Goal: Use online tool/utility: Utilize a website feature to perform a specific function

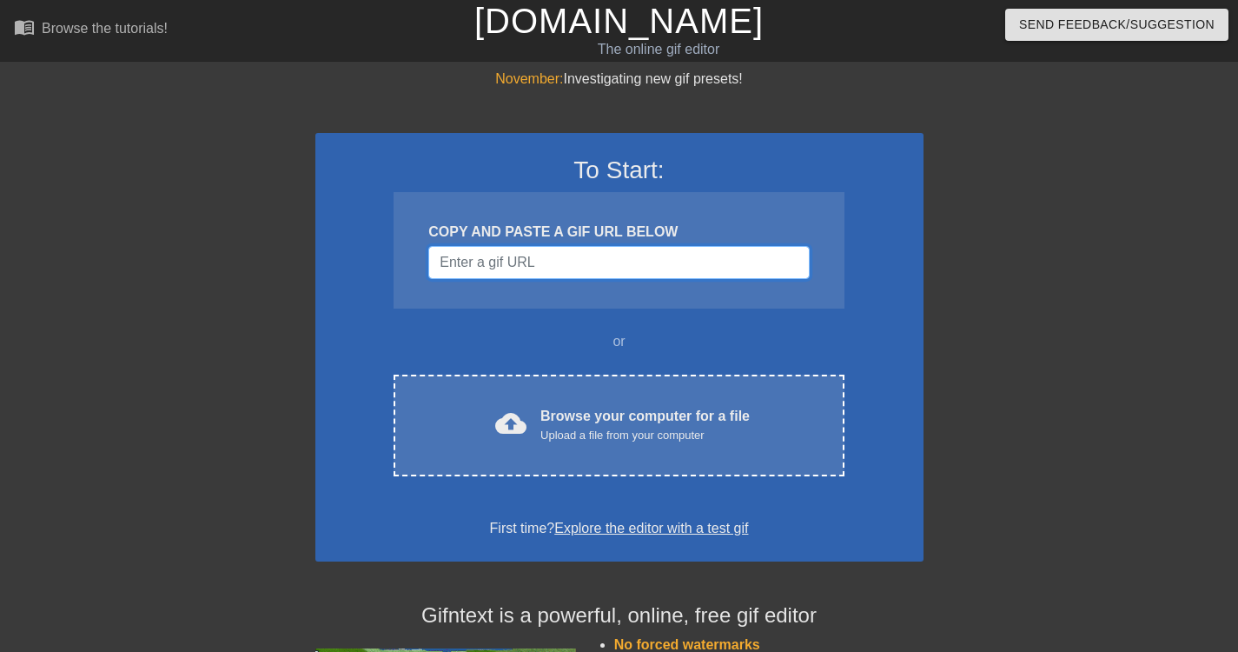
click at [517, 273] on input "Username" at bounding box center [618, 262] width 381 height 33
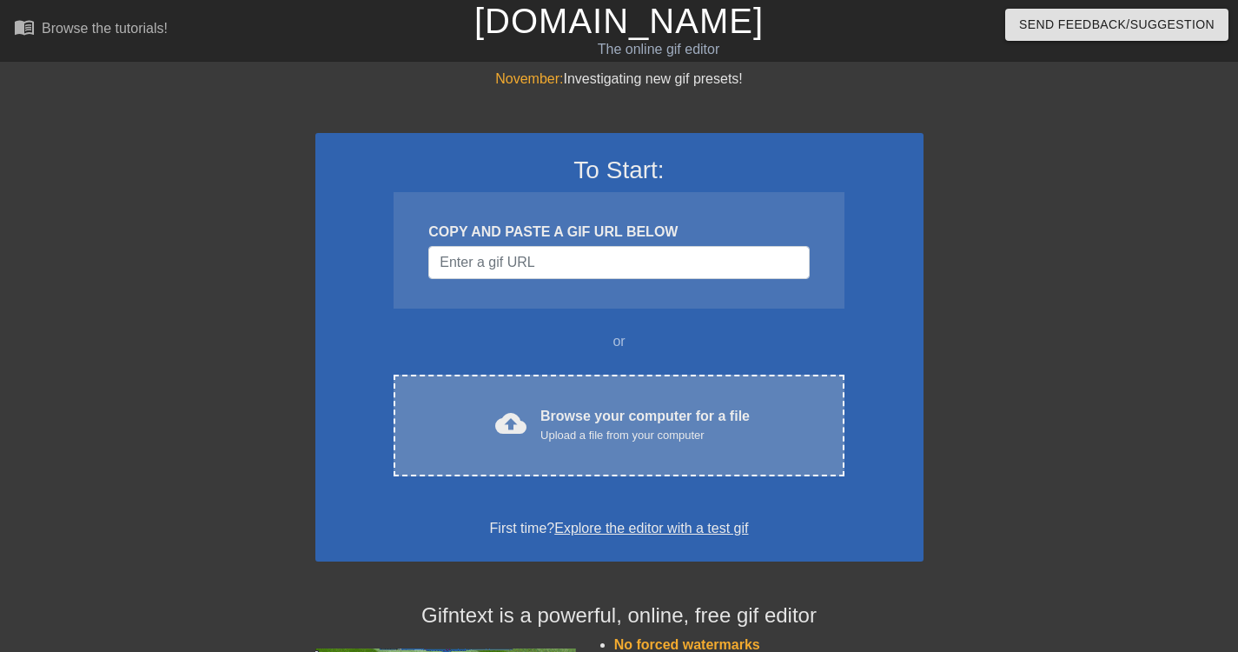
click at [527, 429] on div "cloud_upload Browse your computer for a file Upload a file from your computer" at bounding box center [618, 425] width 377 height 39
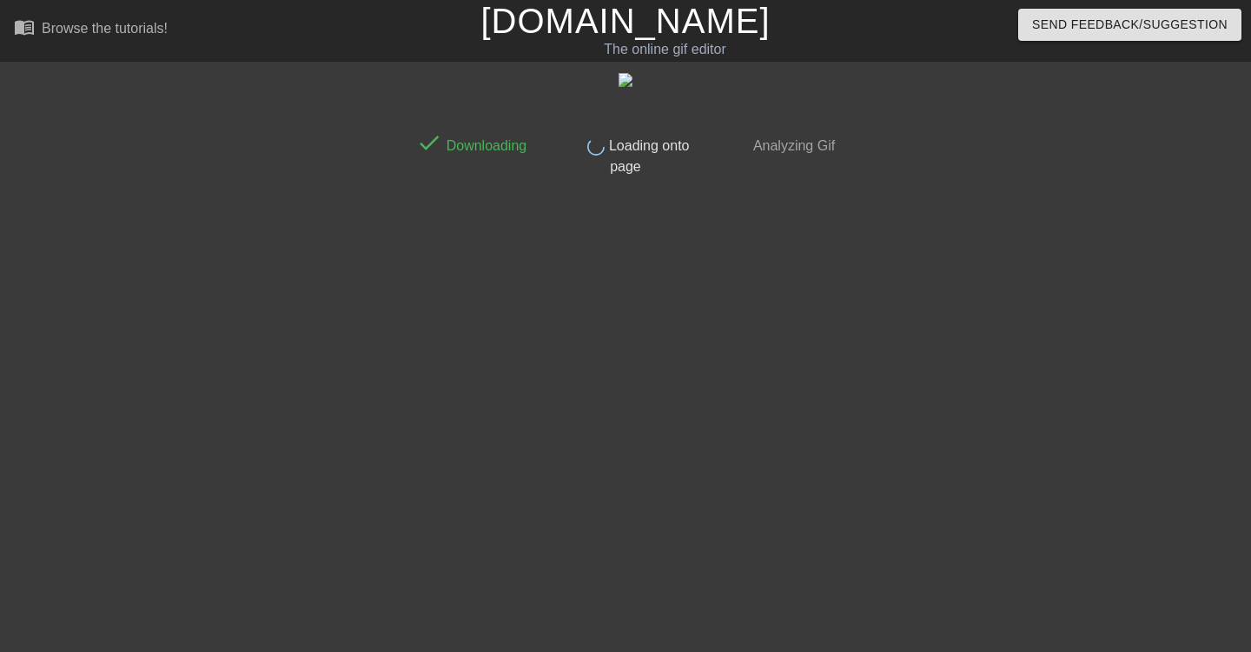
click at [272, 260] on div at bounding box center [256, 329] width 261 height 521
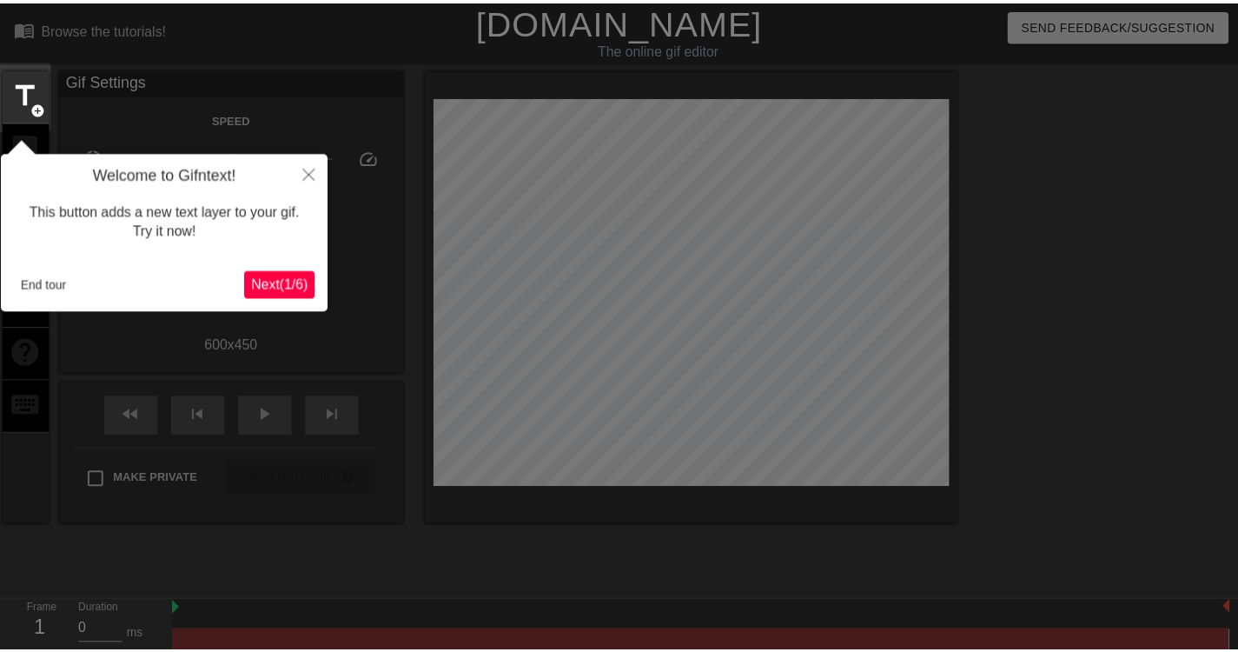
scroll to position [43, 0]
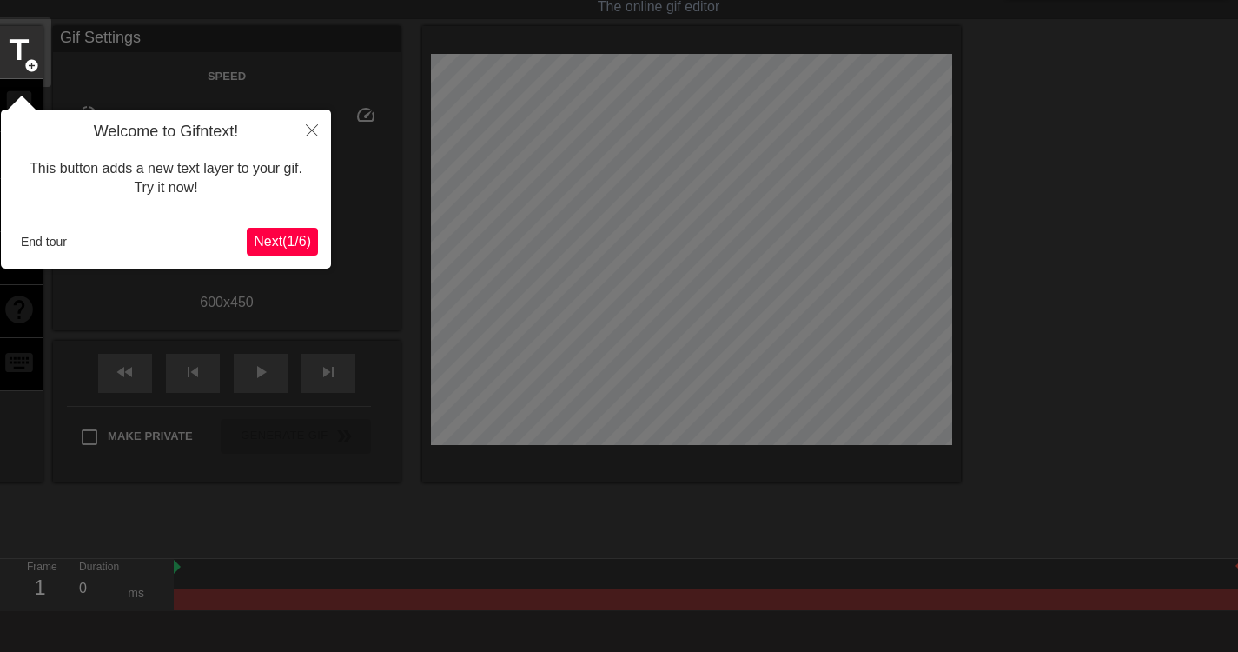
click at [301, 247] on span "Next ( 1 / 6 )" at bounding box center [282, 241] width 57 height 15
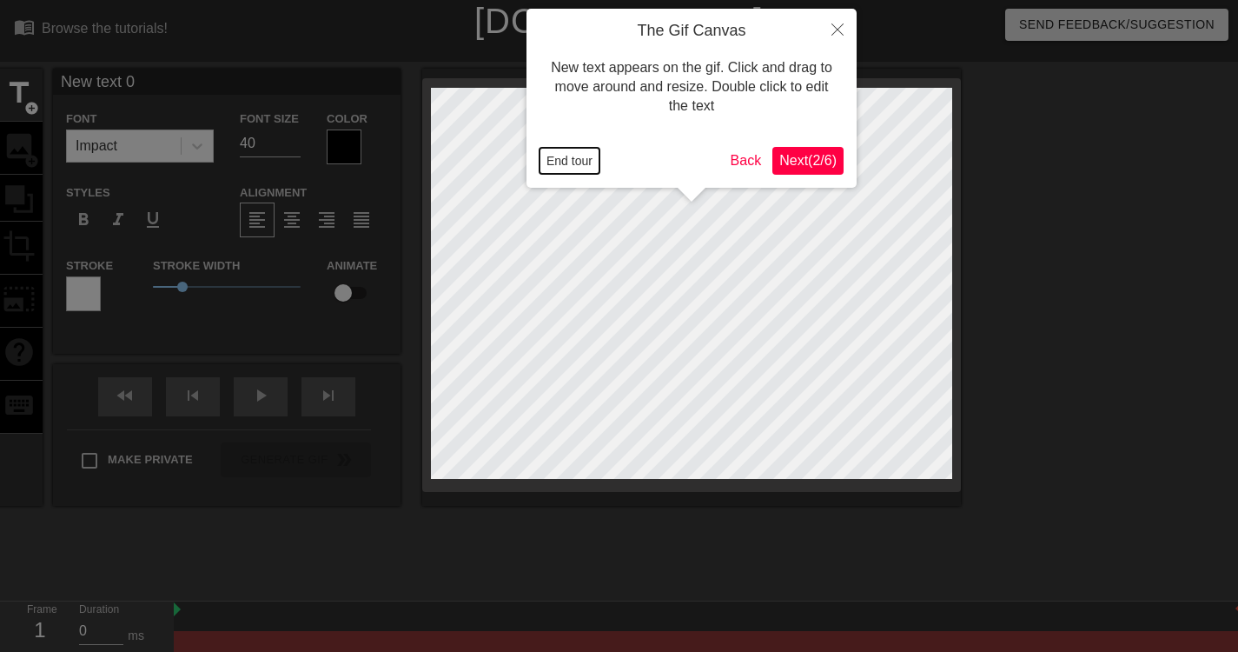
click at [566, 156] on button "End tour" at bounding box center [570, 161] width 60 height 26
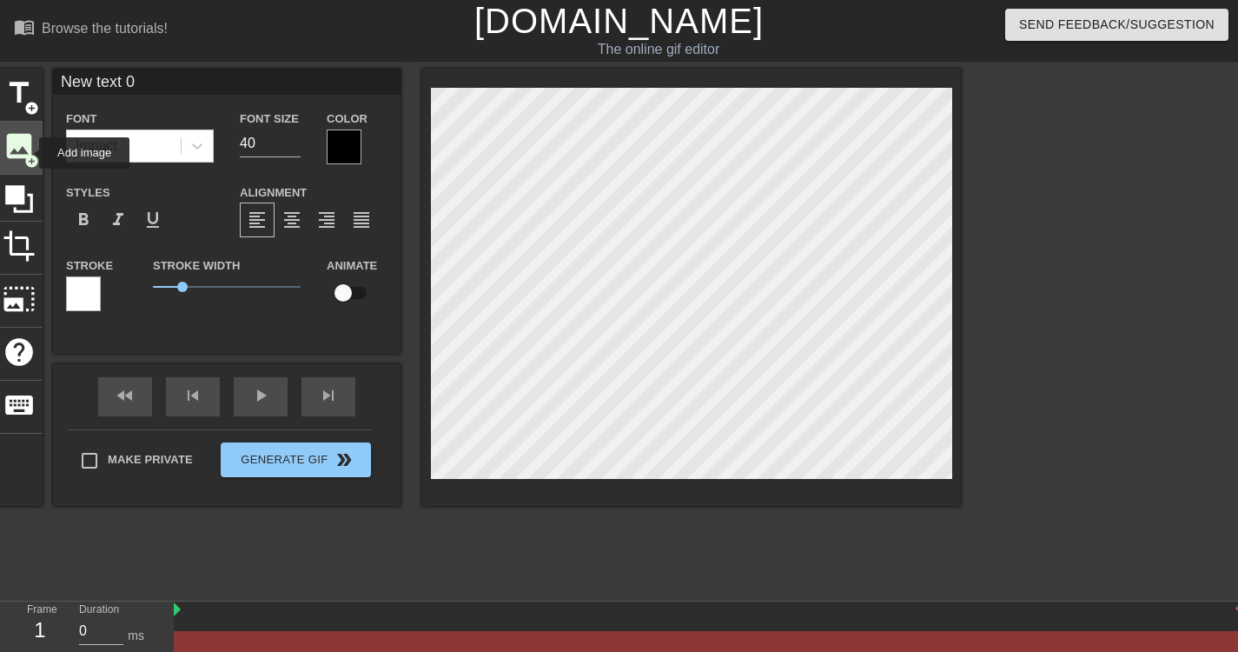
click at [28, 154] on span "add_circle" at bounding box center [31, 161] width 15 height 15
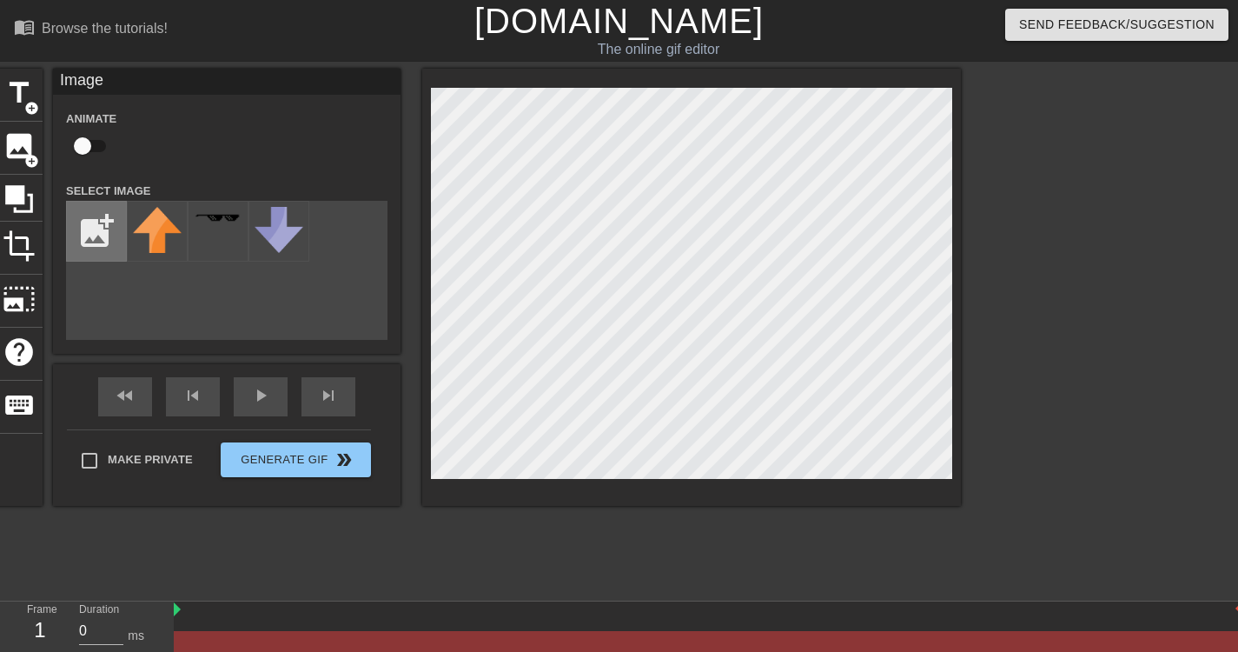
click at [103, 243] on input "file" at bounding box center [96, 231] width 59 height 59
type input "C:\fakepath\bar.png"
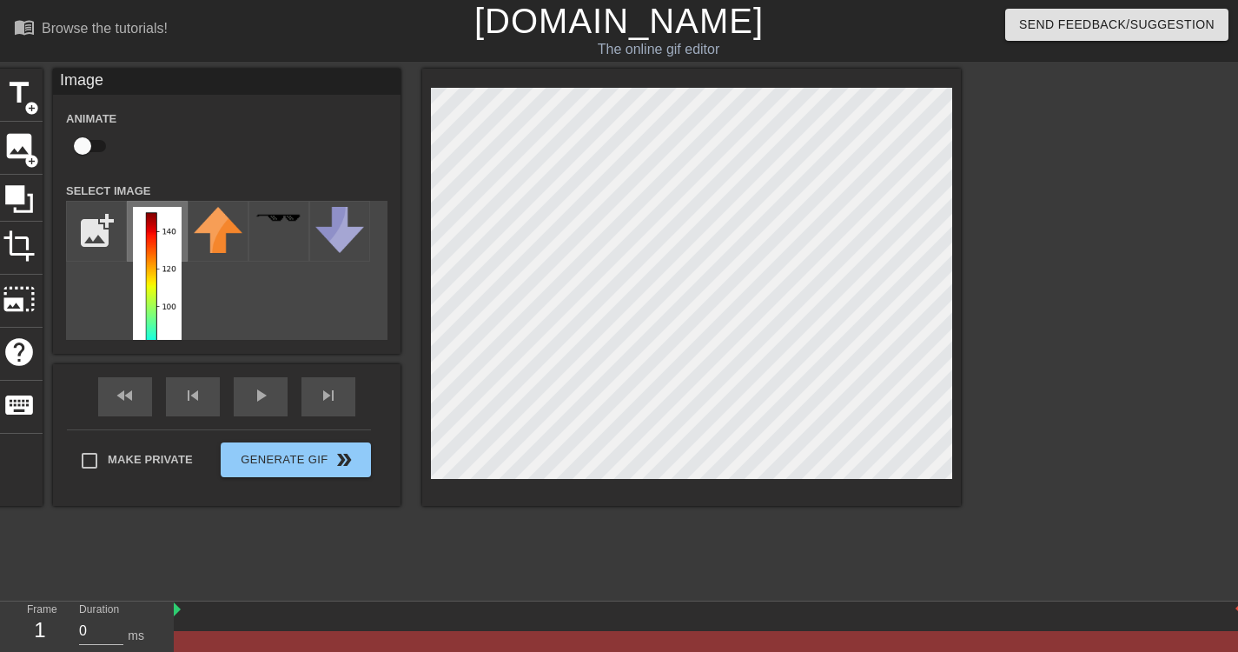
click at [151, 294] on img at bounding box center [157, 318] width 49 height 222
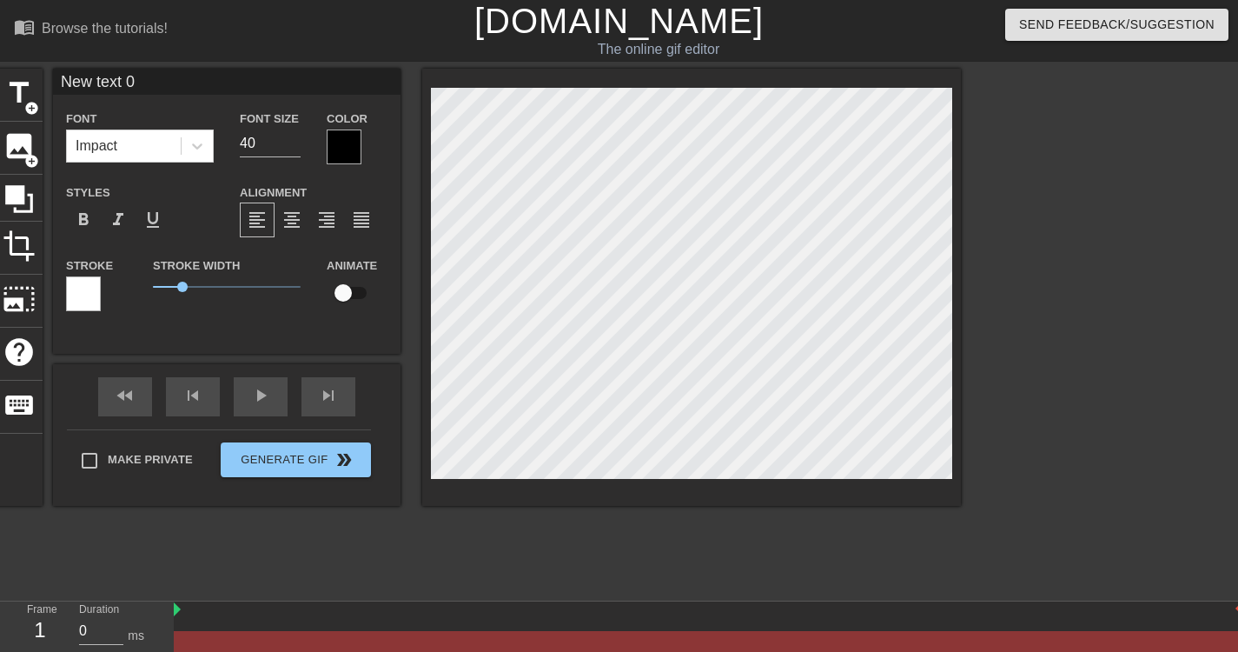
type input "New tet 0"
type textarea "New tet 0"
type input "New tet"
type textarea "New tet"
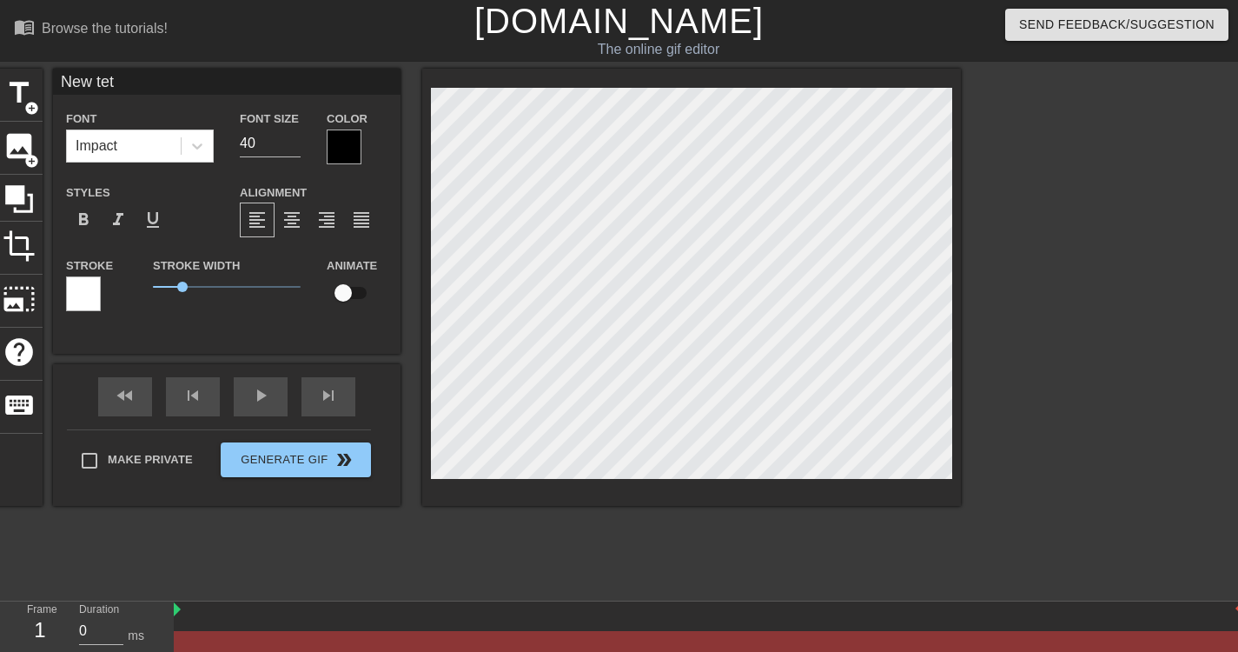
type input "New tet"
type textarea "New tet"
type input "New te"
type textarea "New te"
type input "New t"
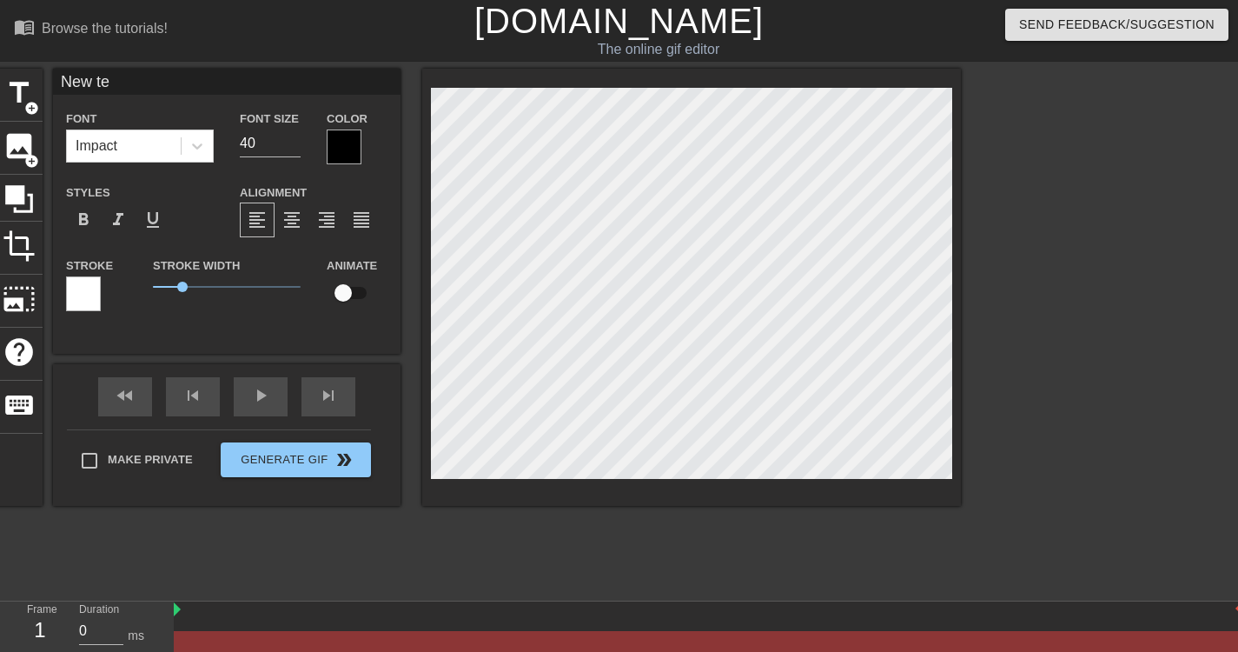
type textarea "New t"
type input "New"
type textarea "New"
type input "New"
type textarea "New"
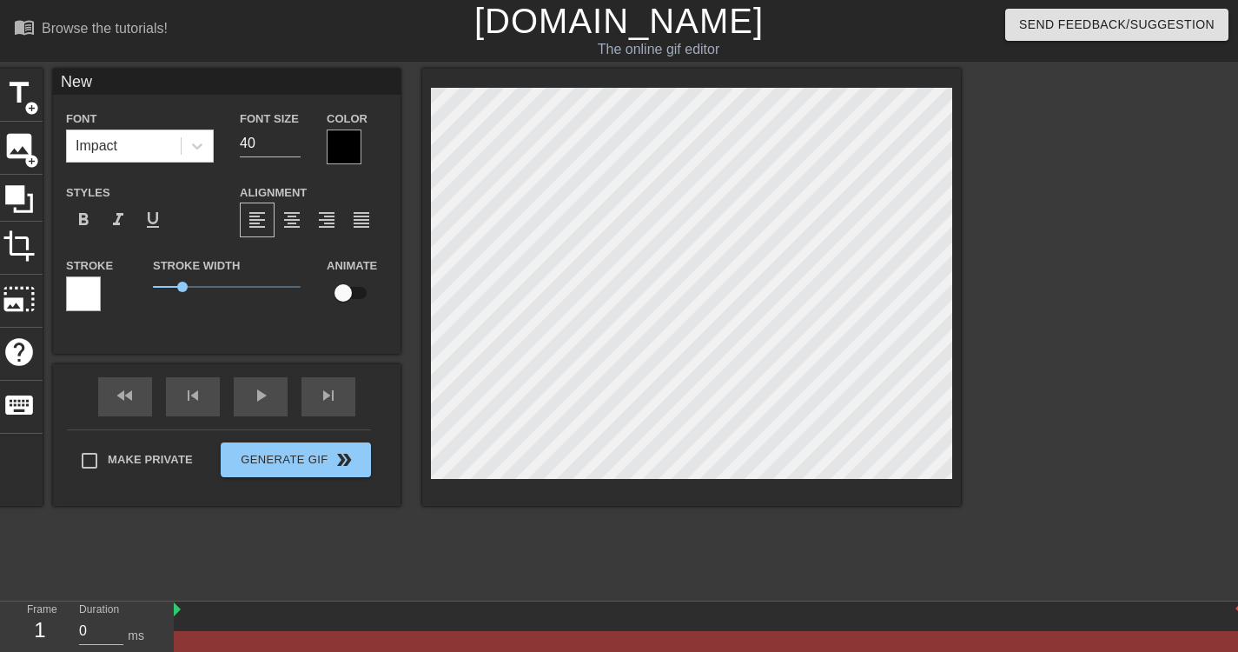
type input "Ne"
type textarea "Ne"
type input "N"
type textarea "N"
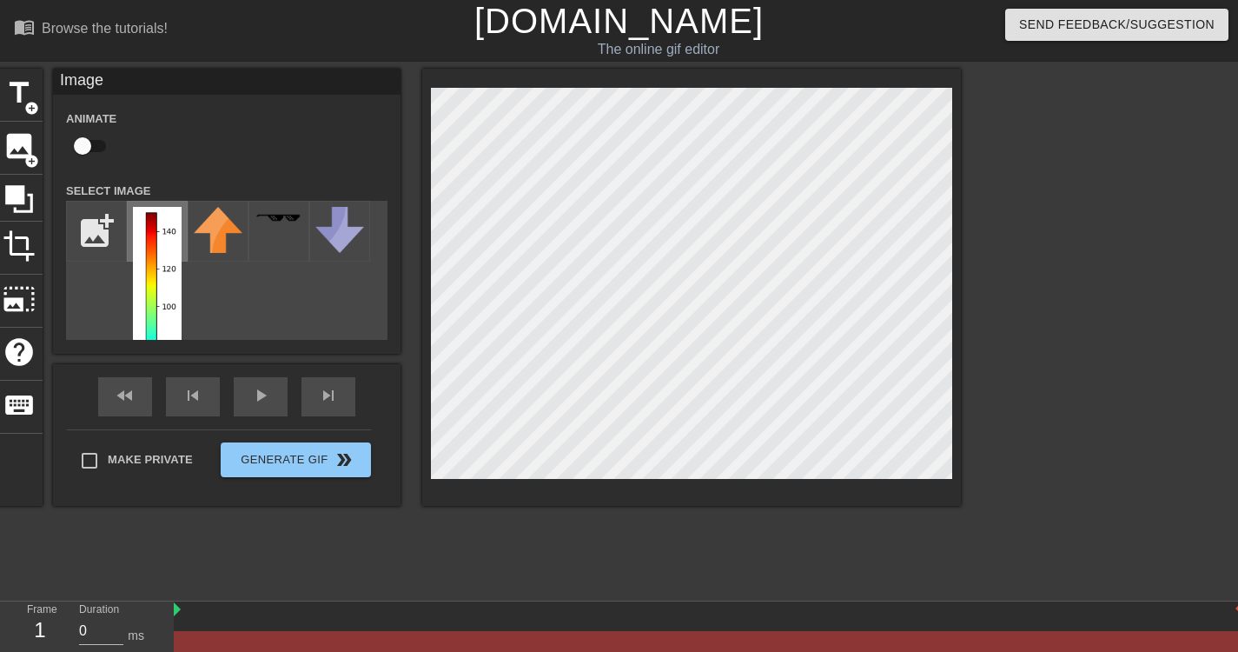
click at [169, 286] on img at bounding box center [157, 318] width 49 height 222
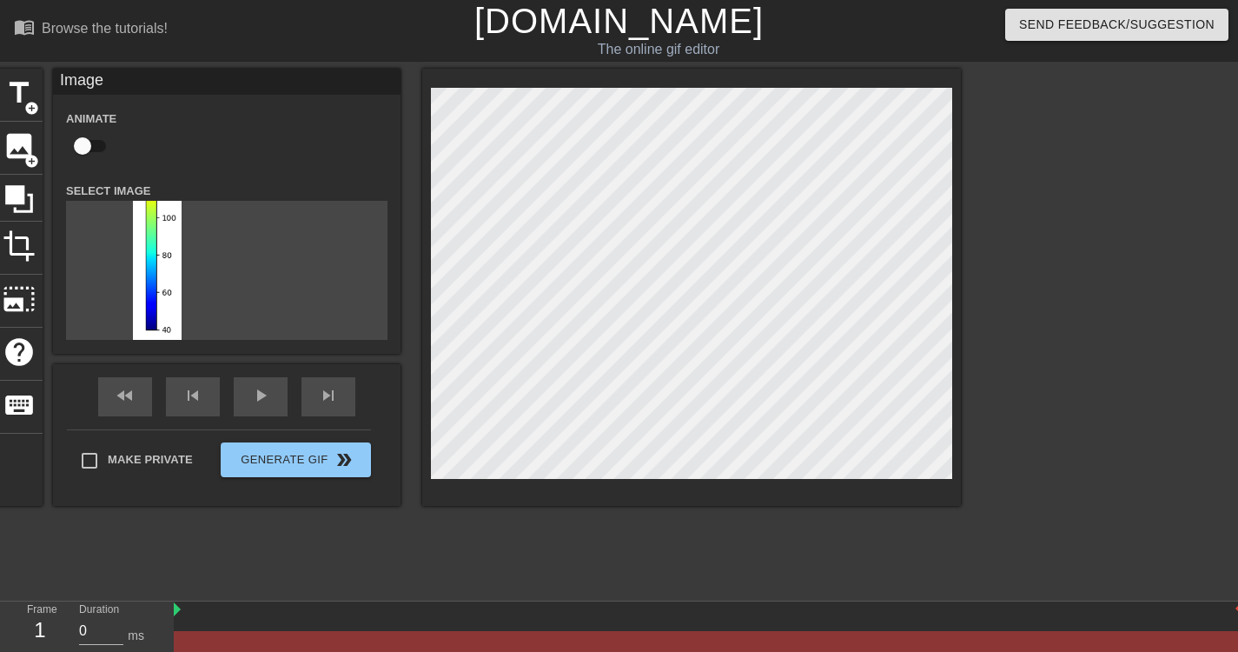
scroll to position [83, 0]
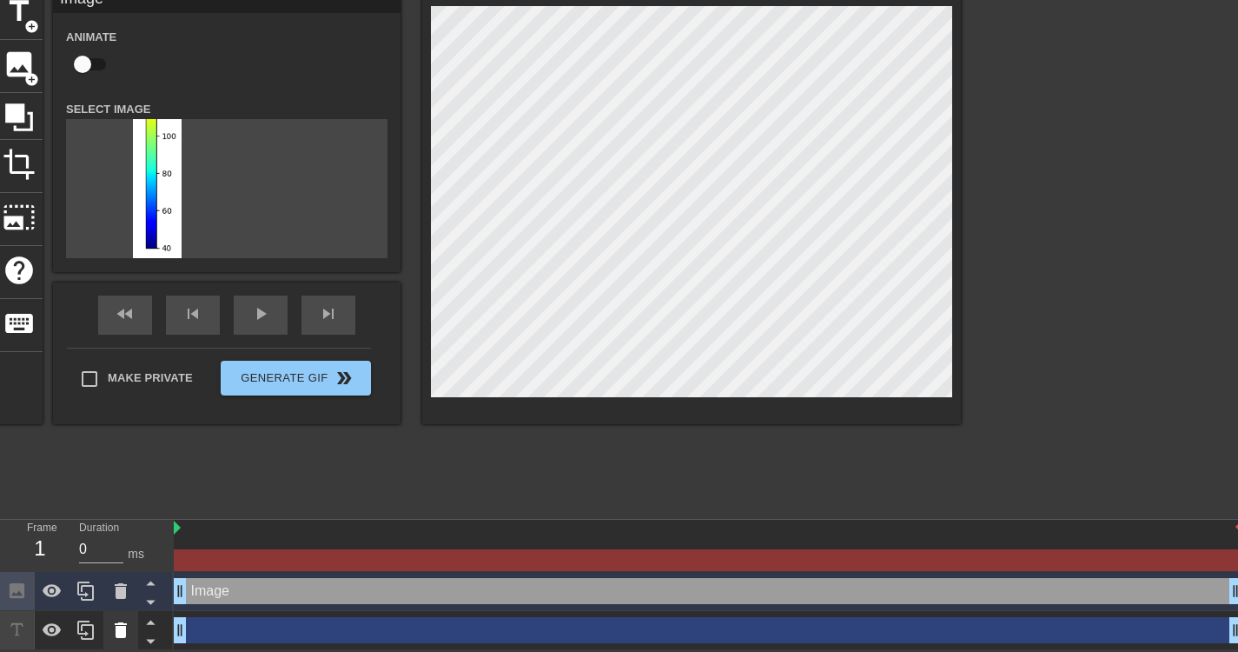
click at [122, 627] on icon at bounding box center [121, 630] width 12 height 16
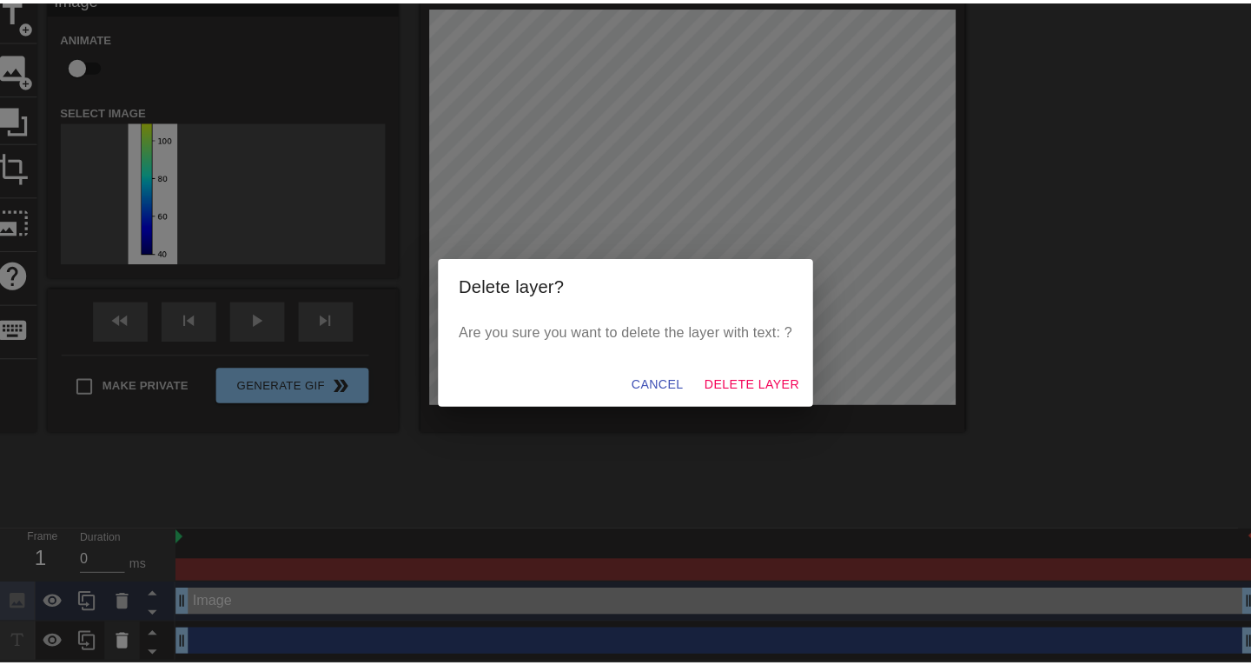
scroll to position [70, 0]
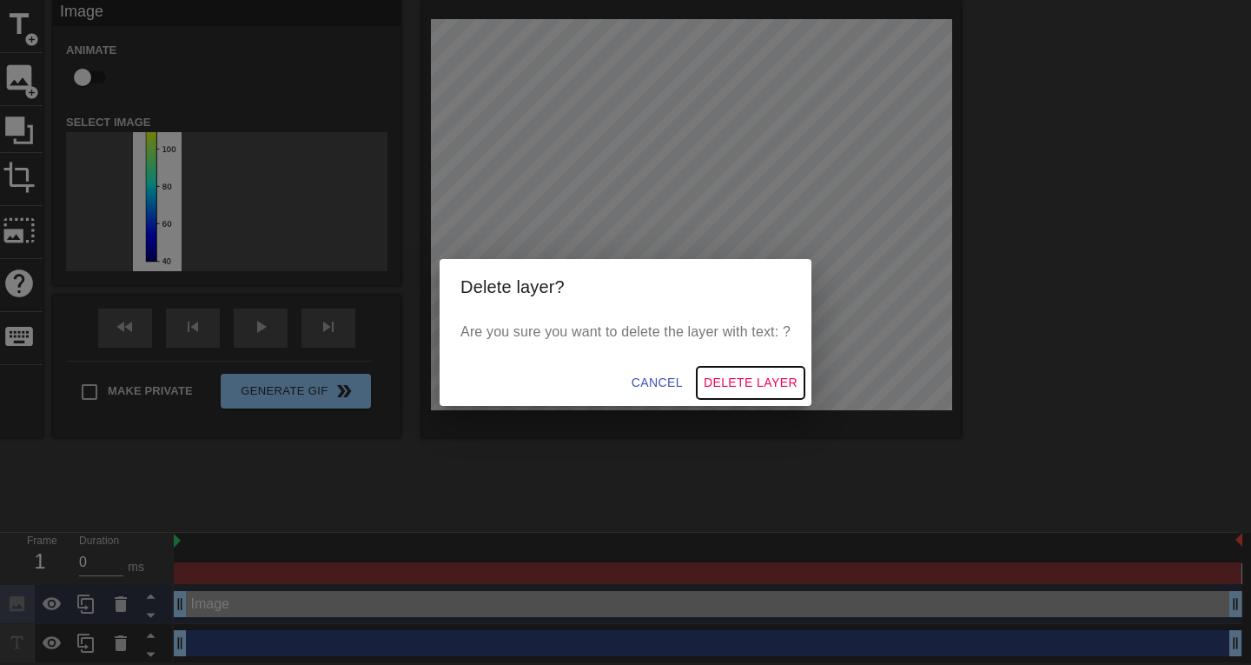
click at [753, 385] on span "Delete Layer" at bounding box center [751, 383] width 94 height 22
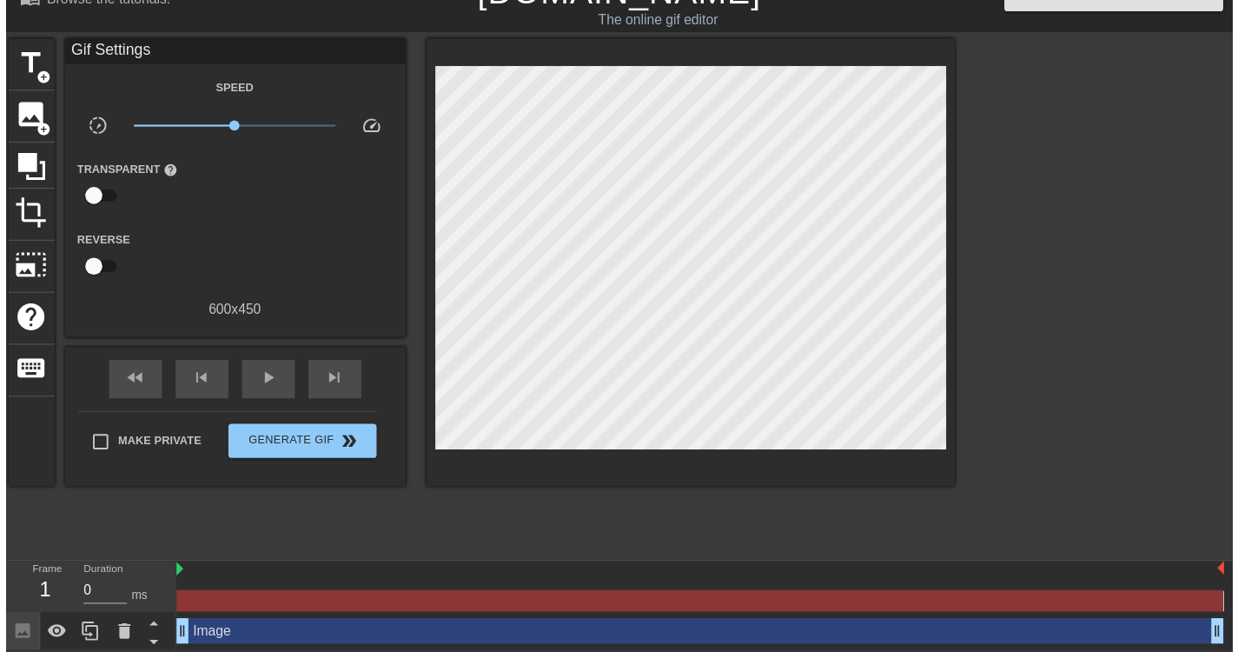
scroll to position [44, 0]
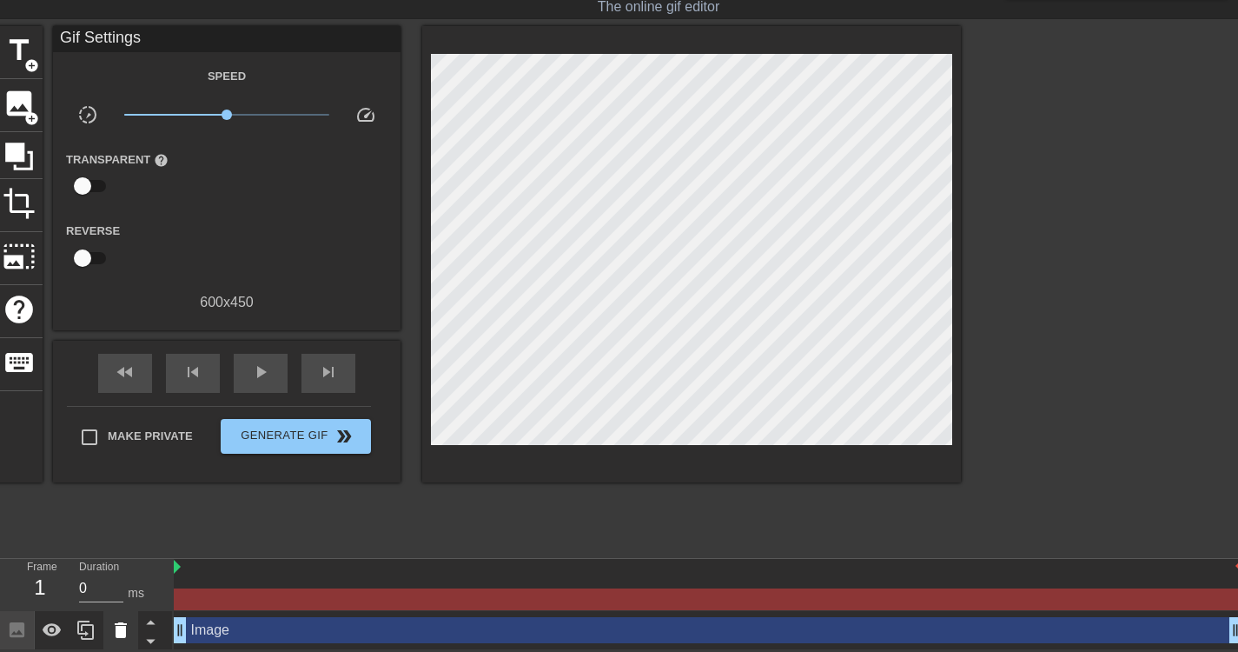
click at [122, 636] on icon at bounding box center [121, 630] width 12 height 16
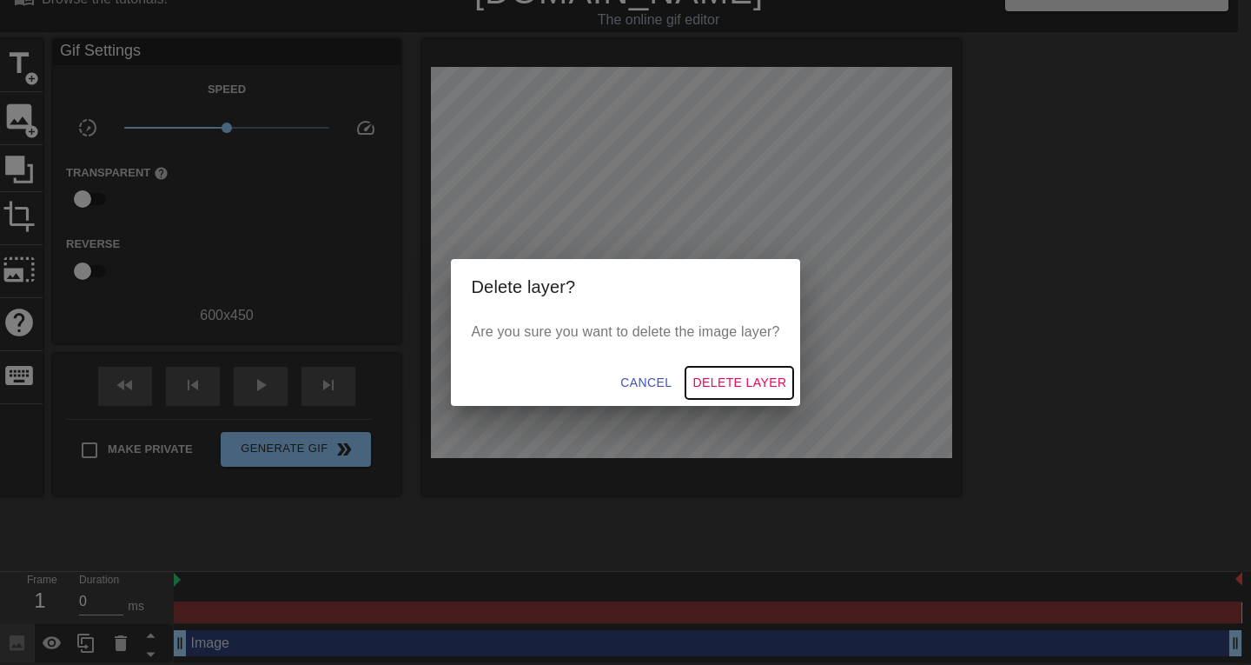
click at [782, 385] on span "Delete Layer" at bounding box center [740, 383] width 94 height 22
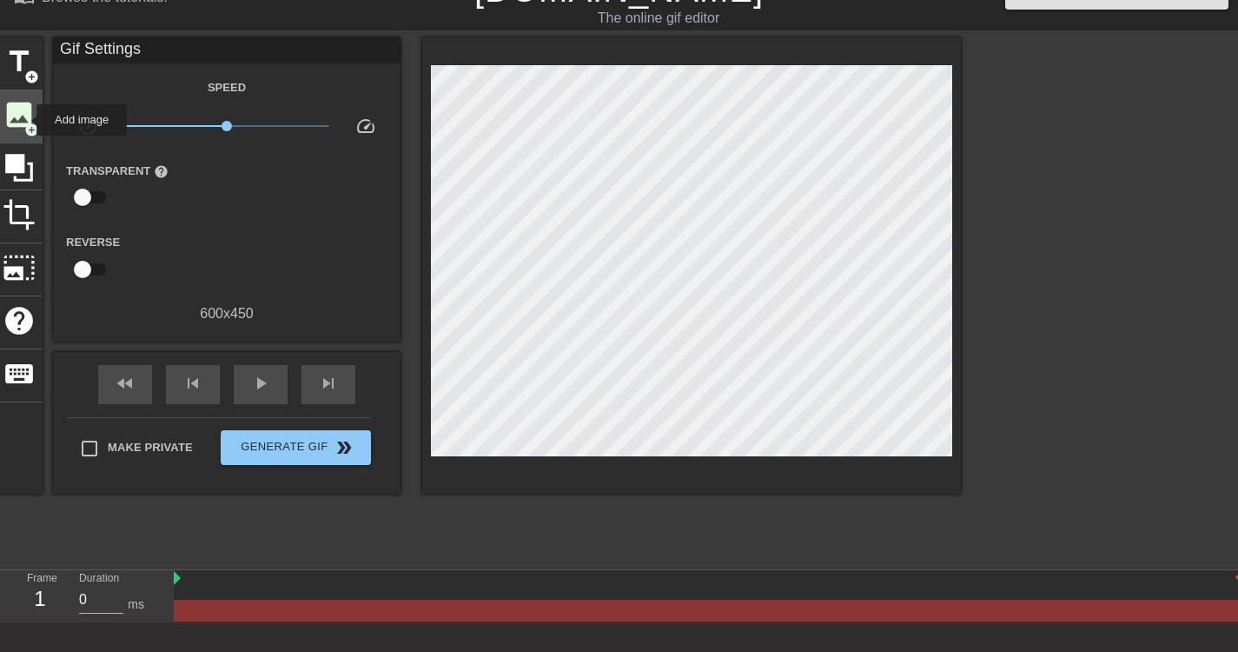
click at [25, 123] on span "add_circle" at bounding box center [31, 130] width 15 height 15
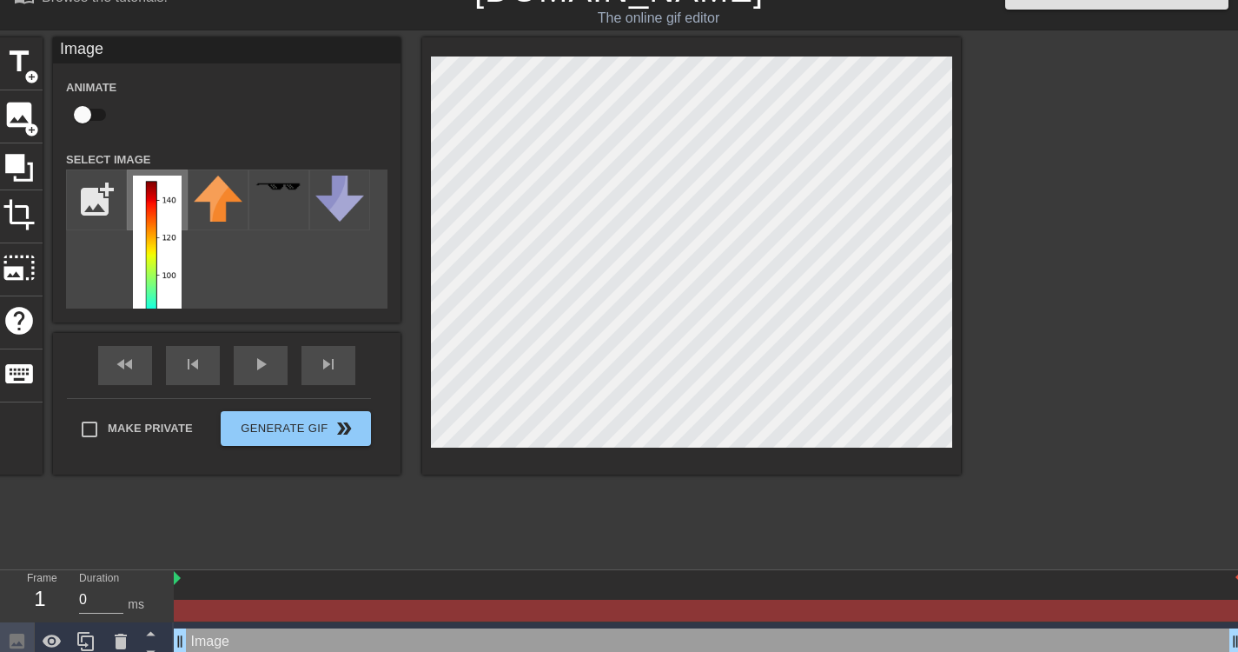
click at [155, 218] on img at bounding box center [157, 287] width 49 height 222
click at [987, 293] on div at bounding box center [1112, 297] width 261 height 521
